Goal: Task Accomplishment & Management: Manage account settings

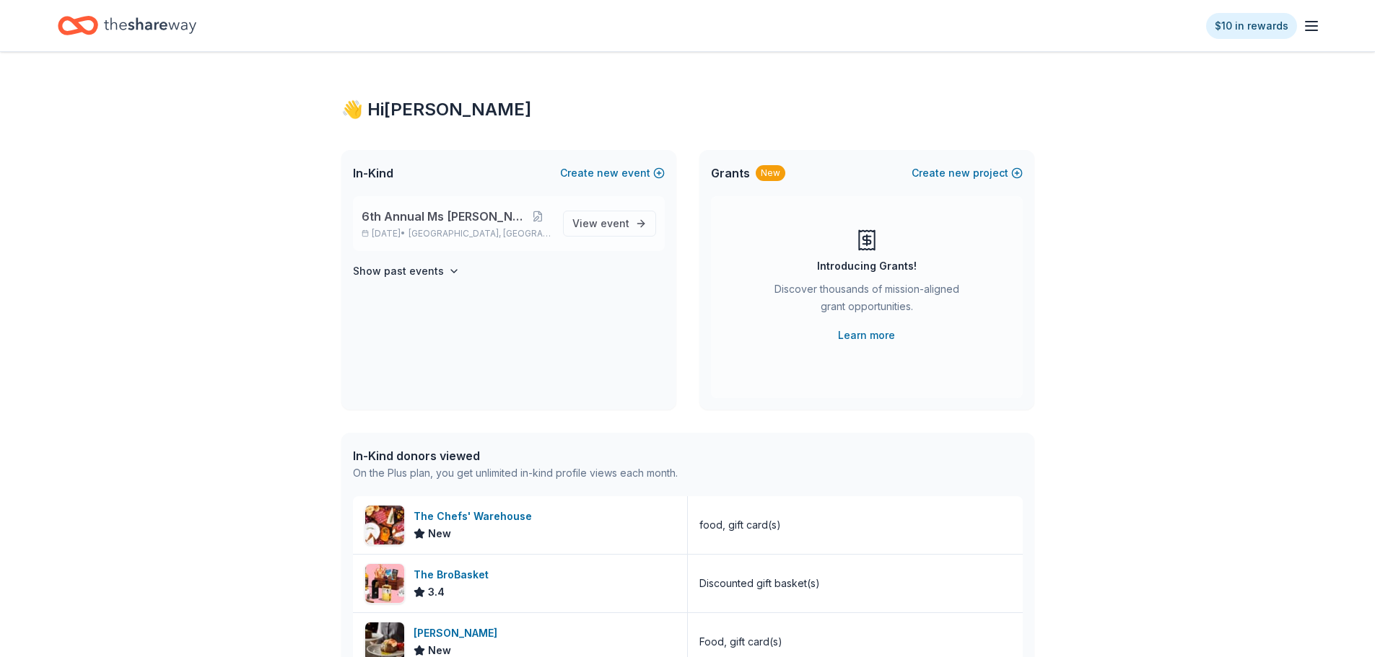
click at [445, 221] on span "6th Annual Ms [PERSON_NAME]" at bounding box center [444, 216] width 164 height 17
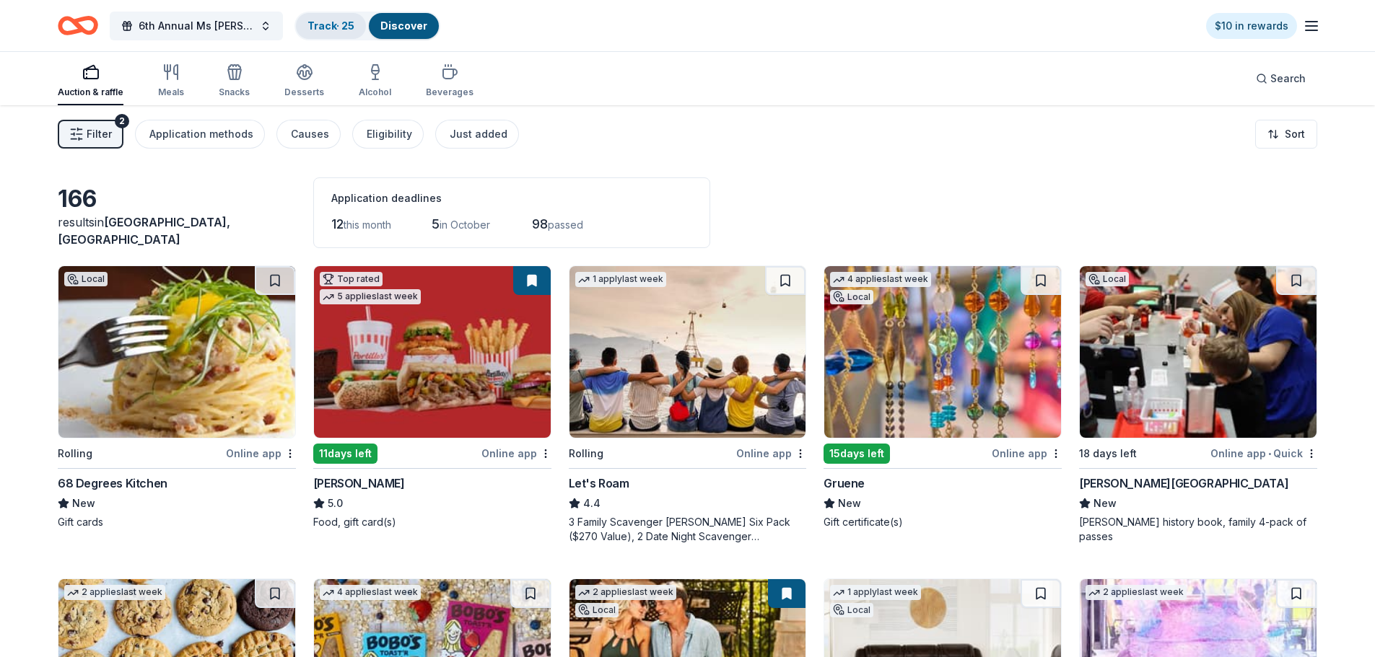
click at [354, 25] on link "Track · 25" at bounding box center [330, 25] width 47 height 12
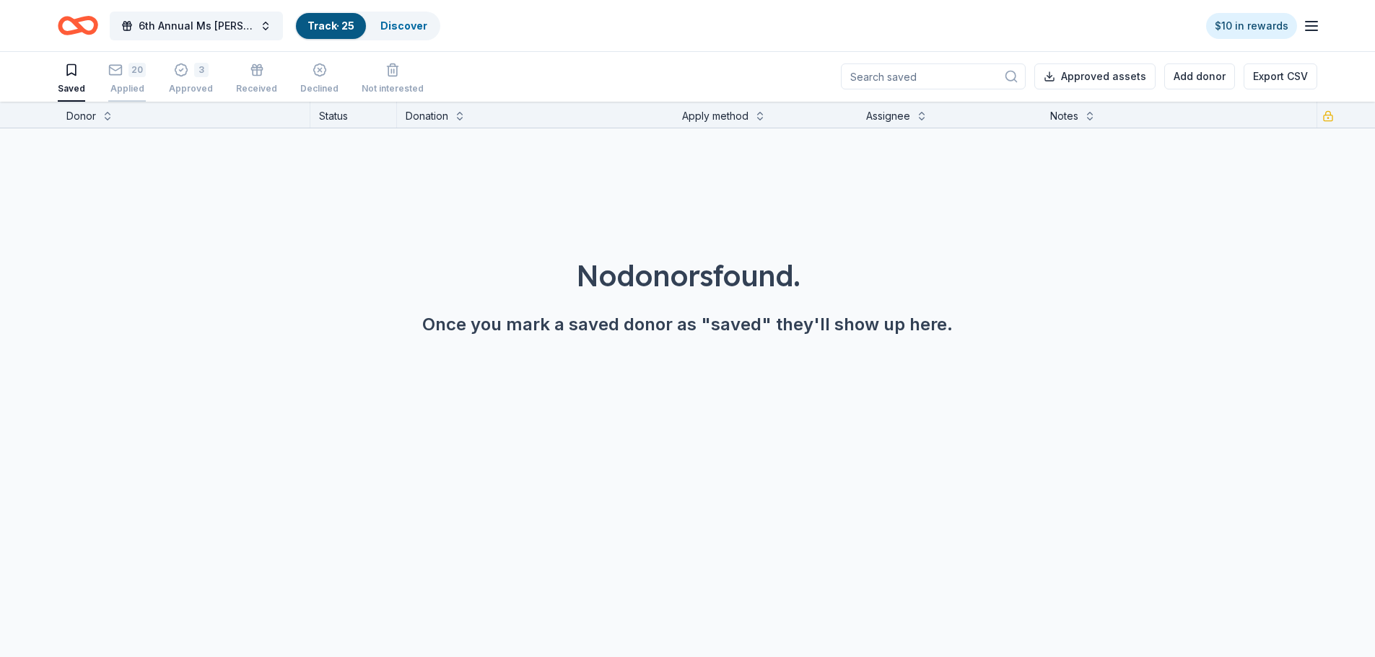
click at [131, 73] on div "20" at bounding box center [136, 70] width 17 height 14
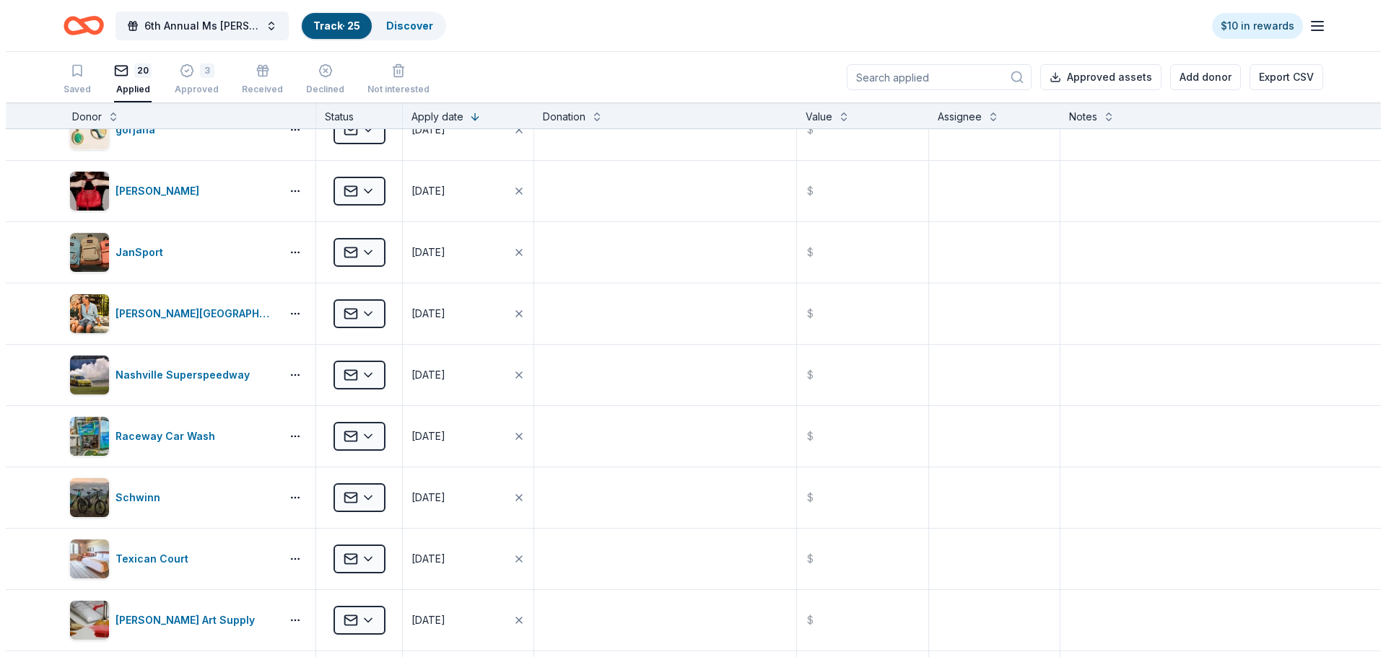
scroll to position [794, 0]
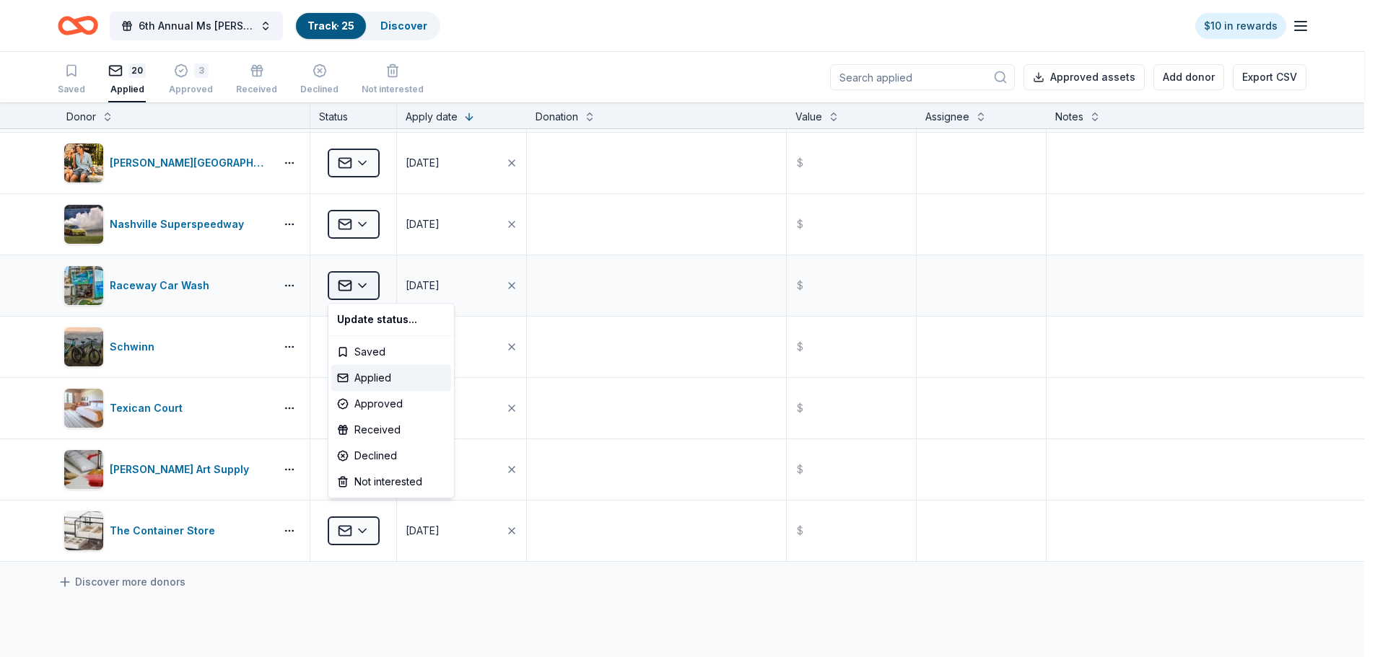
click at [365, 285] on html "6th Annual Ms [PERSON_NAME] Auction Track · 25 Discover $10 in rewards Saved 20…" at bounding box center [687, 328] width 1375 height 657
click at [378, 406] on div "Approved" at bounding box center [391, 404] width 120 height 26
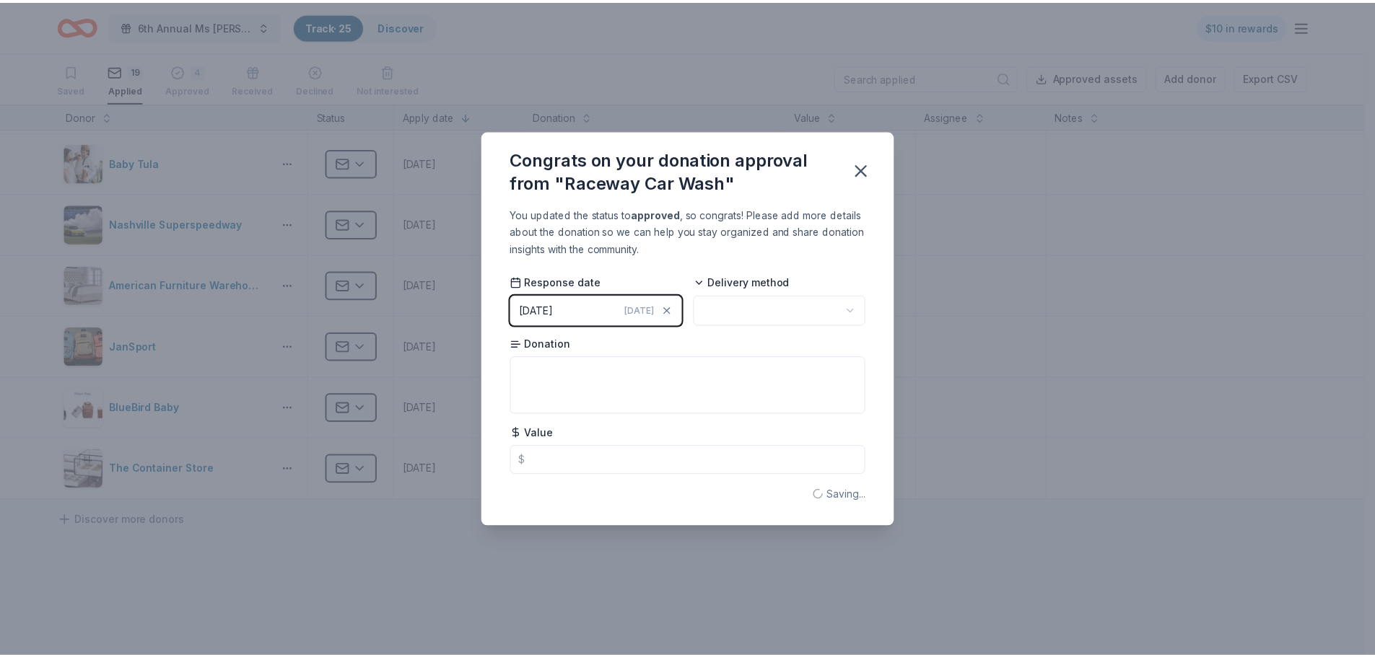
scroll to position [548, 0]
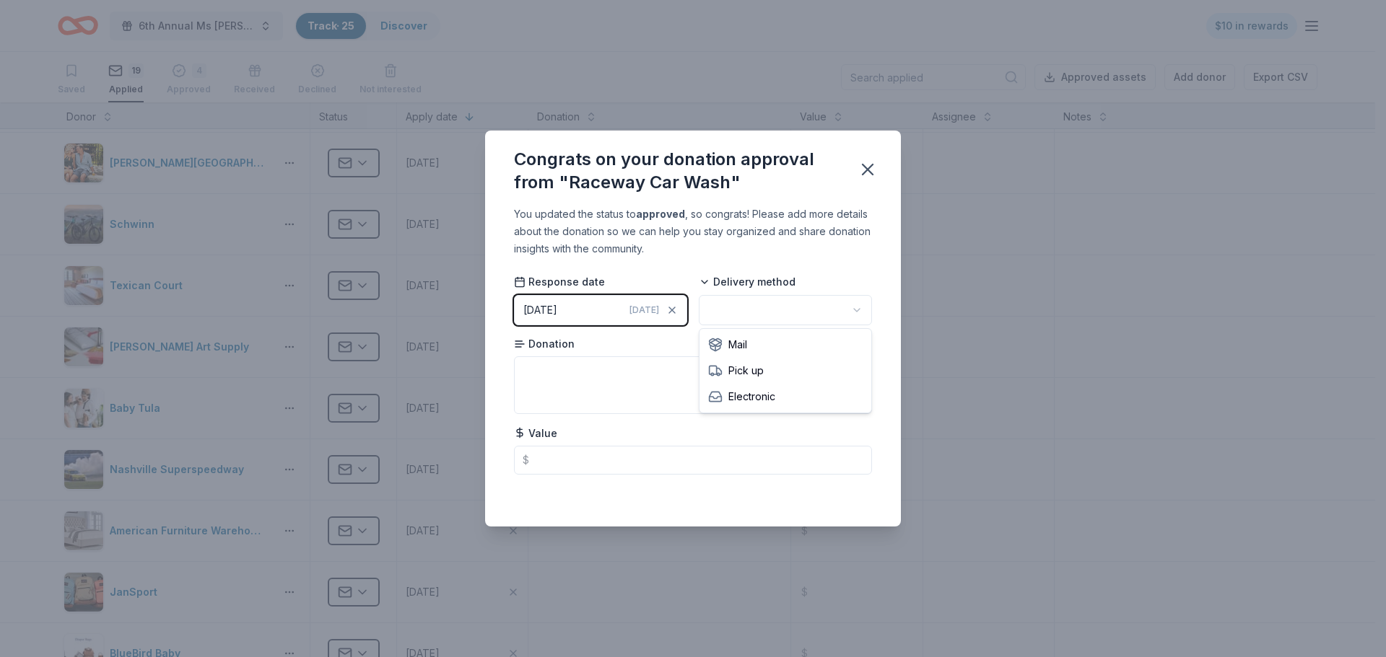
click at [772, 308] on html "6th Annual Ms [PERSON_NAME] Auction Track · 25 Discover $10 in rewards Saved 19…" at bounding box center [693, 328] width 1386 height 657
click at [559, 377] on textarea at bounding box center [693, 386] width 358 height 58
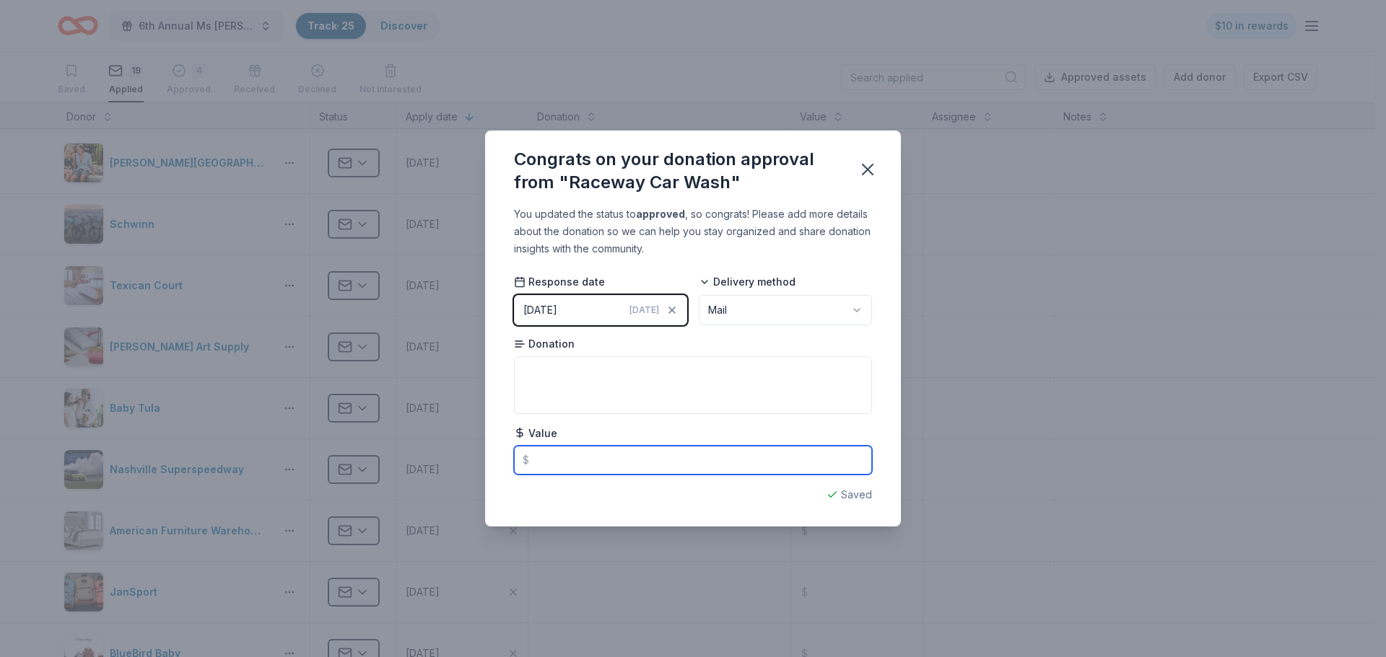
click at [541, 463] on input "text" at bounding box center [693, 460] width 358 height 29
type input "25.00"
click at [574, 372] on textarea at bounding box center [693, 386] width 358 height 58
paste textarea "$25 gift card"
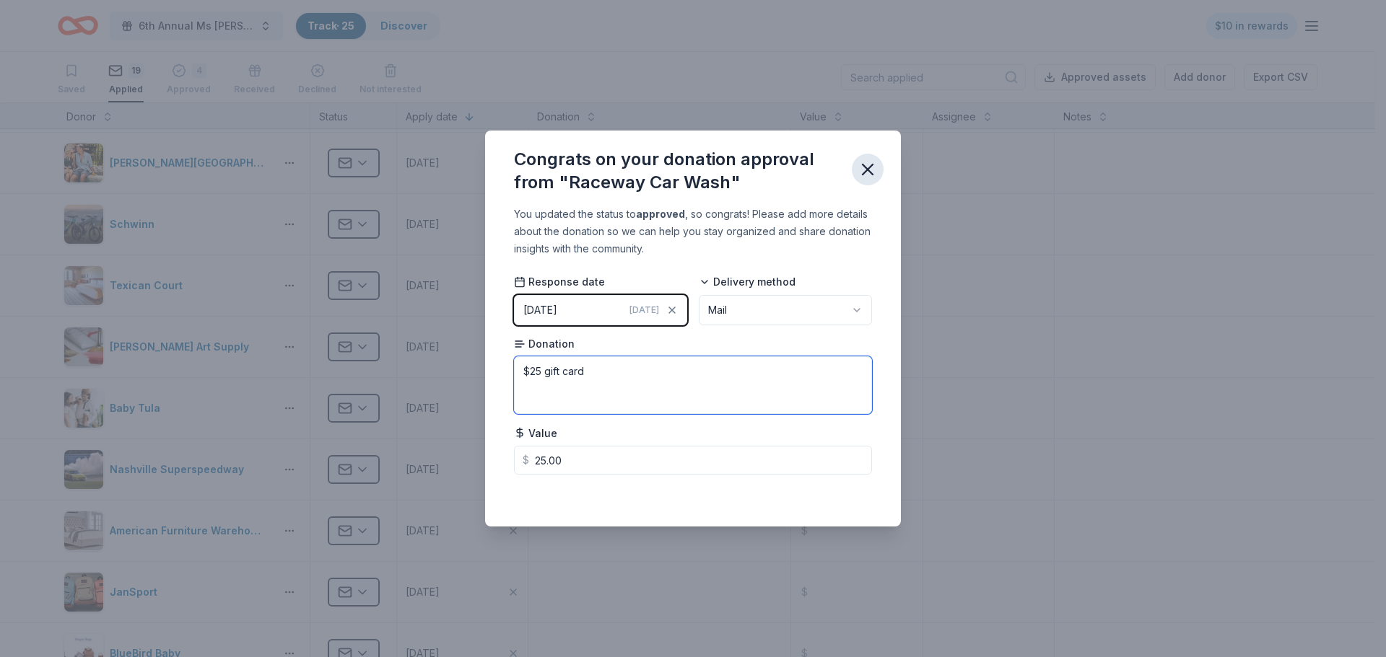
type textarea "$25 gift card"
click at [868, 167] on icon "button" at bounding box center [867, 169] width 20 height 20
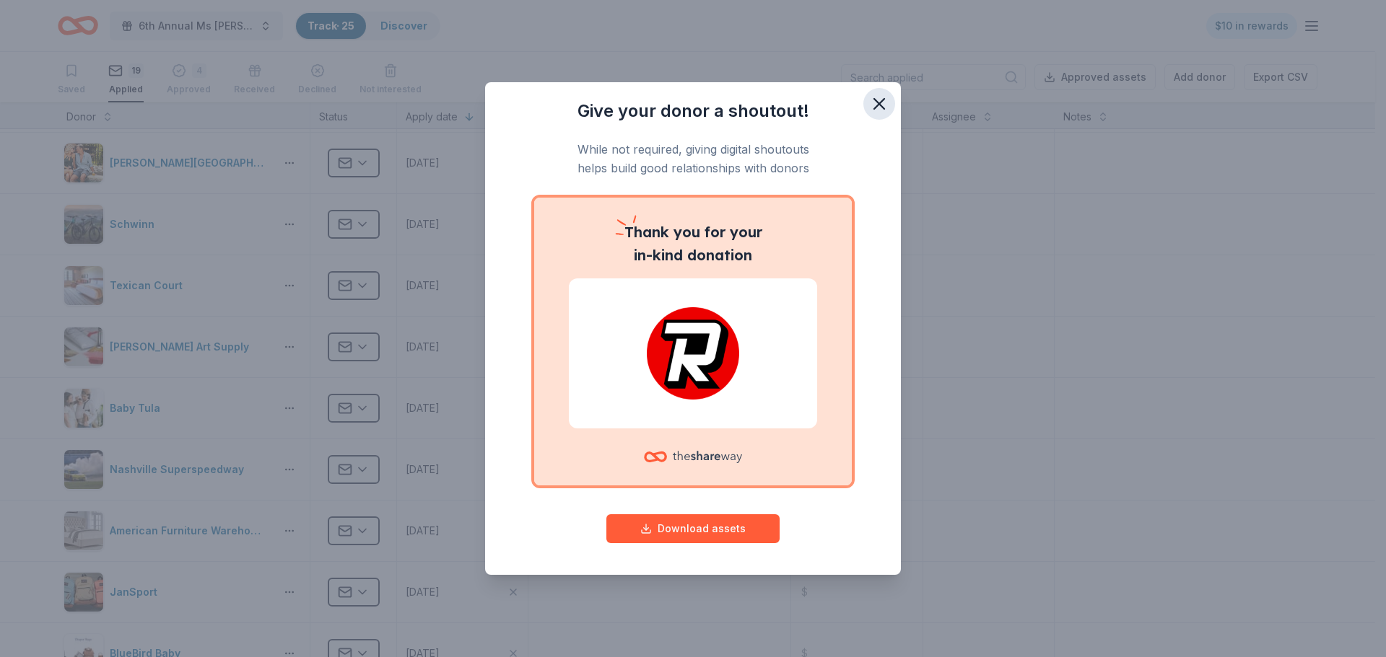
click at [884, 101] on icon "button" at bounding box center [879, 104] width 20 height 20
